Goal: Communication & Community: Answer question/provide support

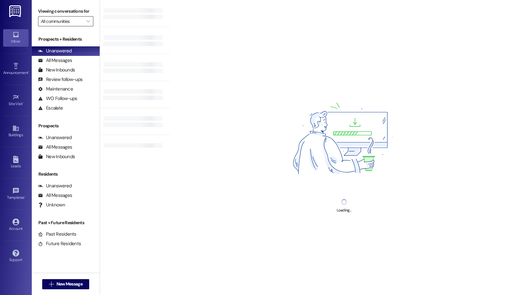
click at [61, 21] on input "All communities" at bounding box center [62, 21] width 42 height 10
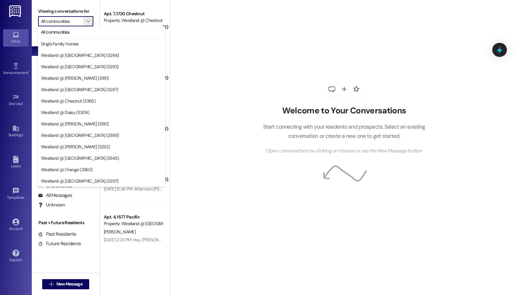
click at [92, 3] on div "Viewing conversations for All communities " at bounding box center [66, 16] width 68 height 33
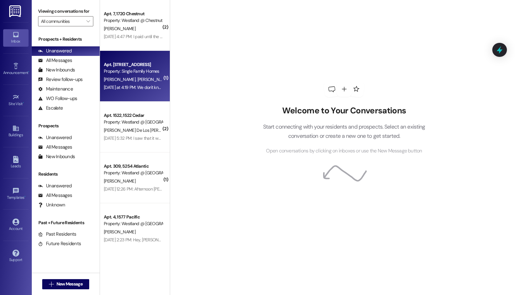
click at [139, 81] on span "[PERSON_NAME]" at bounding box center [154, 80] width 32 height 6
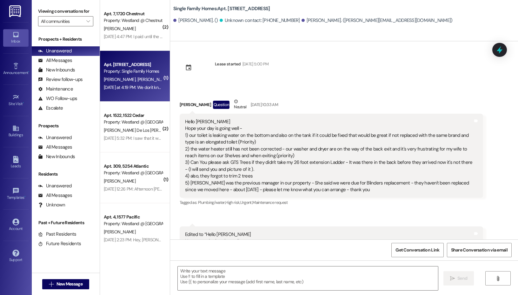
scroll to position [9623, 0]
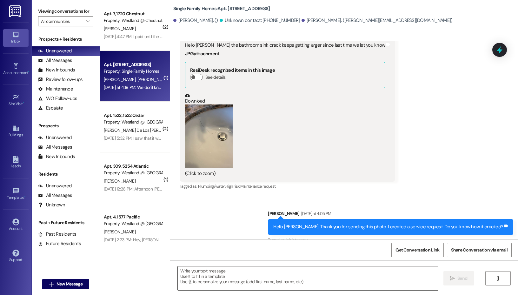
click at [244, 269] on textarea at bounding box center [308, 279] width 260 height 24
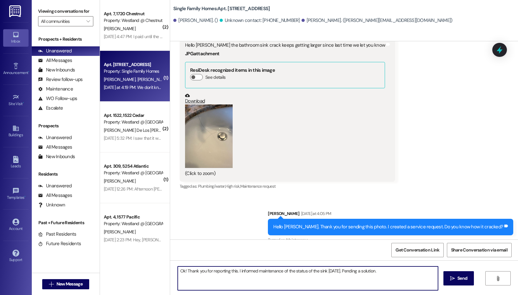
type textarea "Ok! Thank you for reporting this. I informed maintenance of the status of the s…"
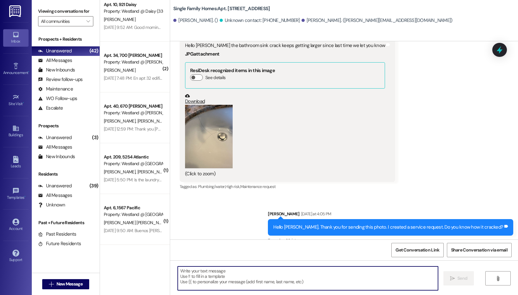
scroll to position [1215, 0]
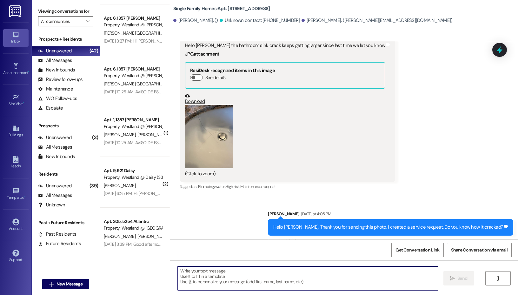
click at [69, 24] on input "All communities" at bounding box center [62, 21] width 42 height 10
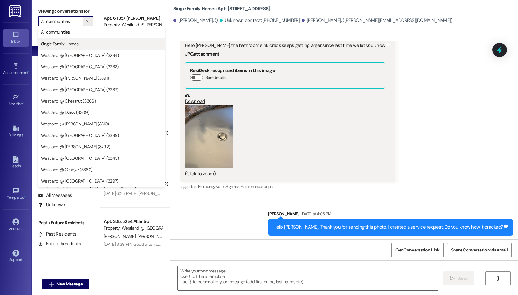
click at [67, 44] on span "Single Family Homes" at bounding box center [60, 44] width 38 height 6
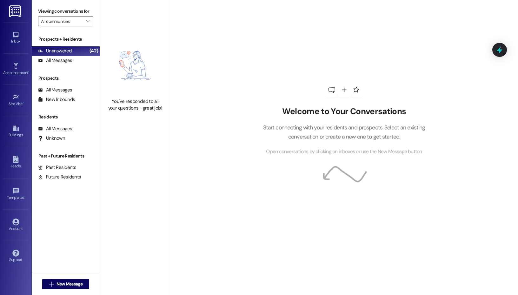
type input "Single Family Homes"
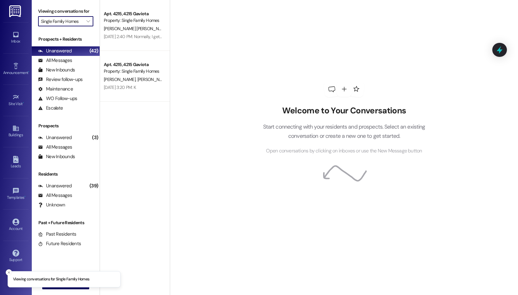
click at [67, 21] on input "Single Family Homes" at bounding box center [62, 21] width 42 height 10
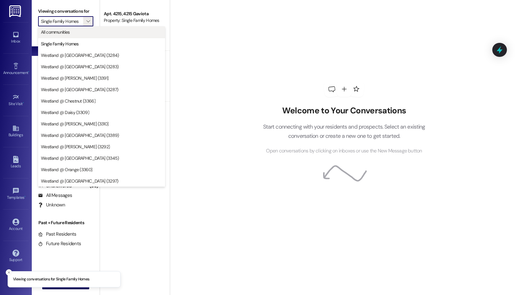
click at [66, 36] on button "All communities" at bounding box center [101, 31] width 127 height 11
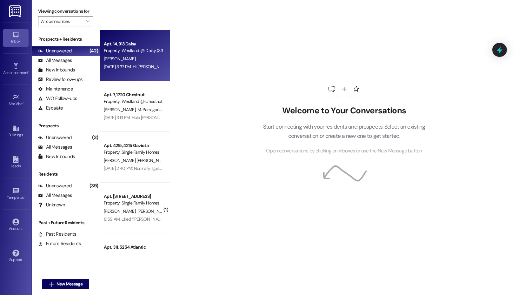
scroll to position [278, 0]
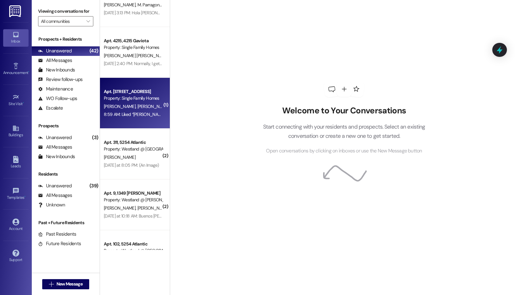
click at [138, 92] on div "Apt. [STREET_ADDRESS]" at bounding box center [133, 91] width 59 height 7
click at [134, 114] on div "8:59 AM: Liked “[PERSON_NAME] (Single Family Homes): Ok! Thank you for reportin…" at bounding box center [255, 115] width 302 height 6
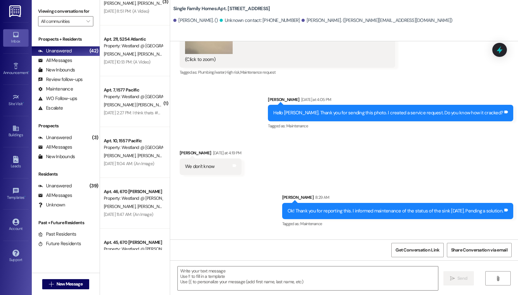
scroll to position [1885, 0]
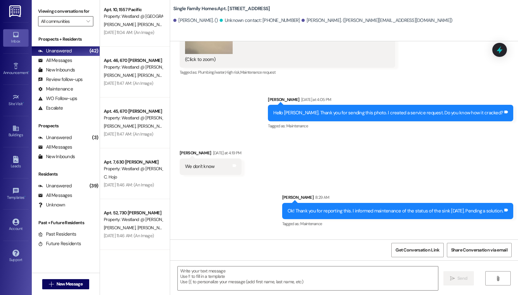
click at [77, 21] on input "All communities" at bounding box center [62, 21] width 42 height 10
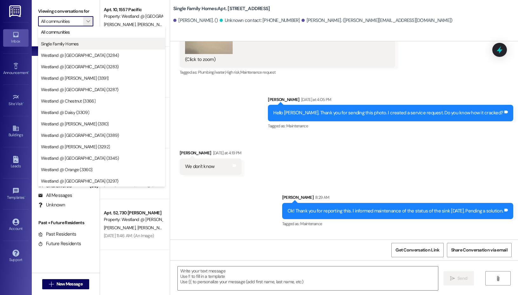
click at [77, 43] on span "Single Family Homes" at bounding box center [60, 44] width 38 height 6
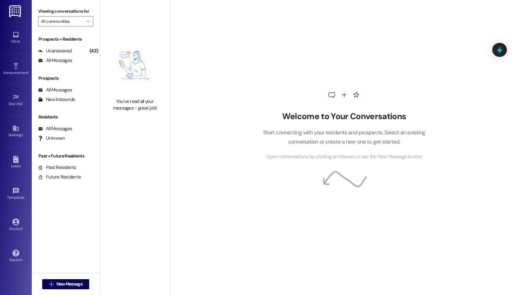
type input "Single Family Homes"
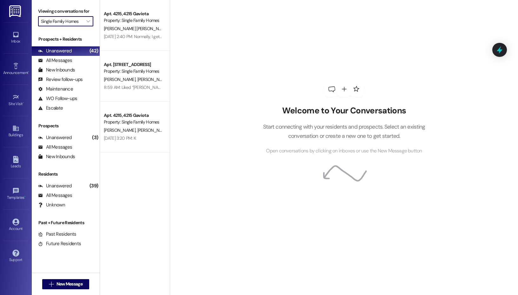
click at [82, 21] on input "Single Family Homes" at bounding box center [62, 21] width 42 height 10
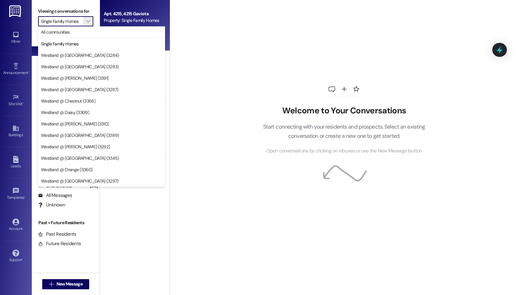
click at [131, 22] on div "Property: Single Family Homes" at bounding box center [133, 20] width 59 height 7
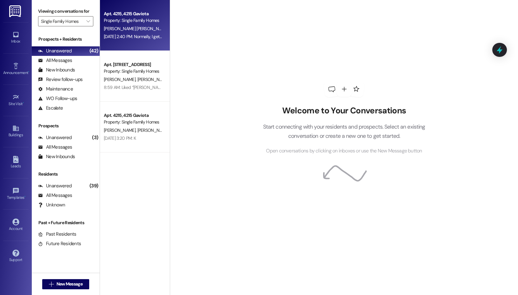
click at [130, 26] on span "[PERSON_NAME] [PERSON_NAME]" at bounding box center [136, 29] width 64 height 6
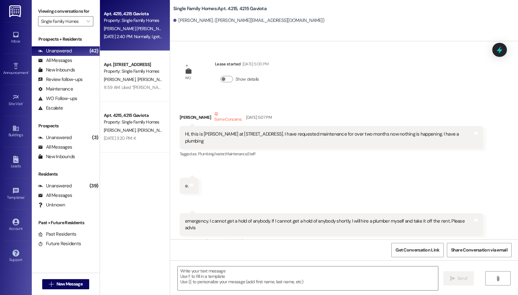
scroll to position [18083, 0]
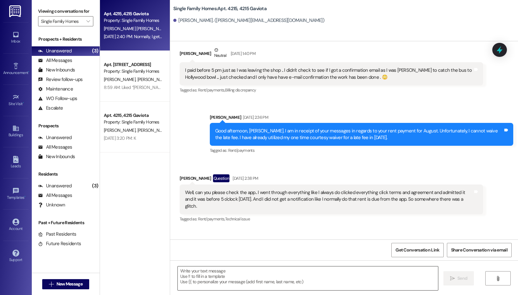
click at [236, 268] on textarea at bounding box center [308, 279] width 260 height 24
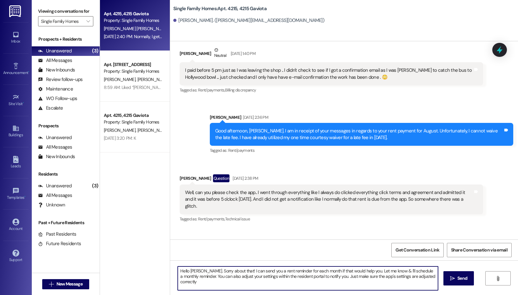
type textarea "Hello [PERSON_NAME]. Sorry about that! I can send you a rent reminder for each …"
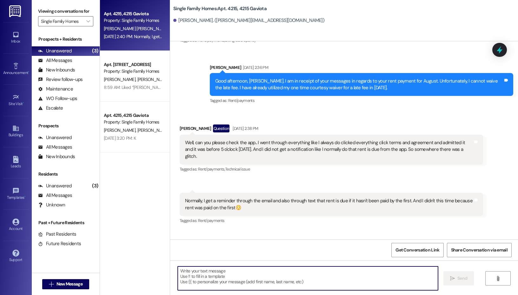
scroll to position [18134, 0]
